Goal: Task Accomplishment & Management: Manage account settings

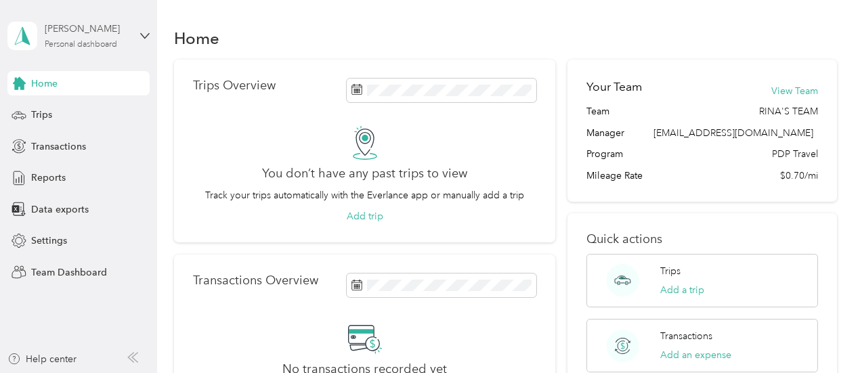
click at [103, 41] on div "Personal dashboard" at bounding box center [81, 45] width 72 height 8
click at [84, 104] on div "Team dashboard" at bounding box center [56, 111] width 72 height 14
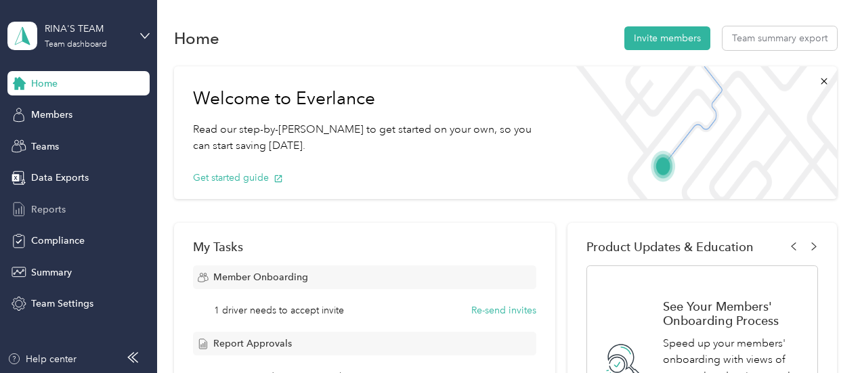
click at [60, 209] on span "Reports" at bounding box center [48, 209] width 35 height 14
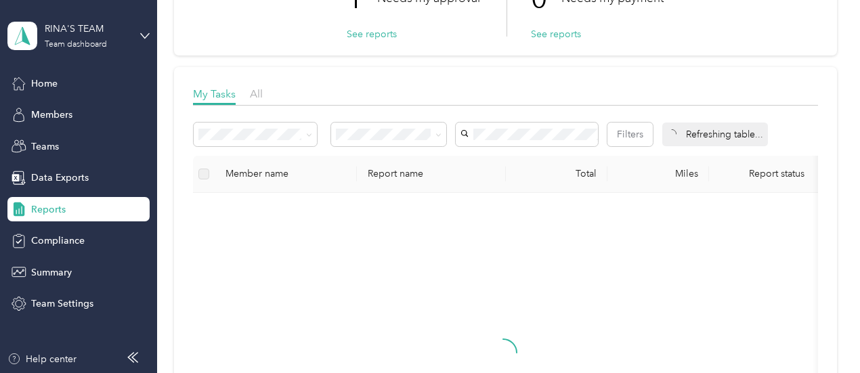
scroll to position [203, 0]
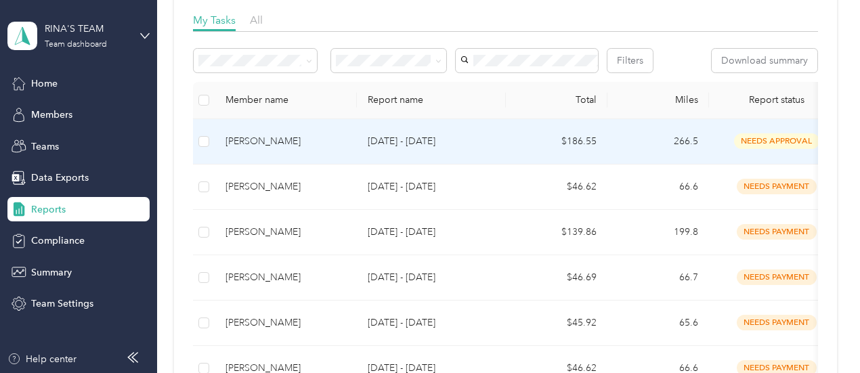
click at [470, 149] on p "[DATE] - [DATE]" at bounding box center [431, 141] width 127 height 15
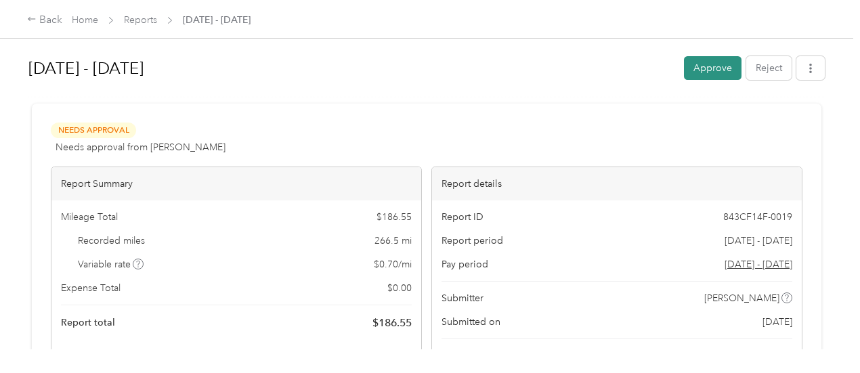
click at [713, 58] on button "Approve" at bounding box center [713, 68] width 58 height 24
